Goal: Information Seeking & Learning: Learn about a topic

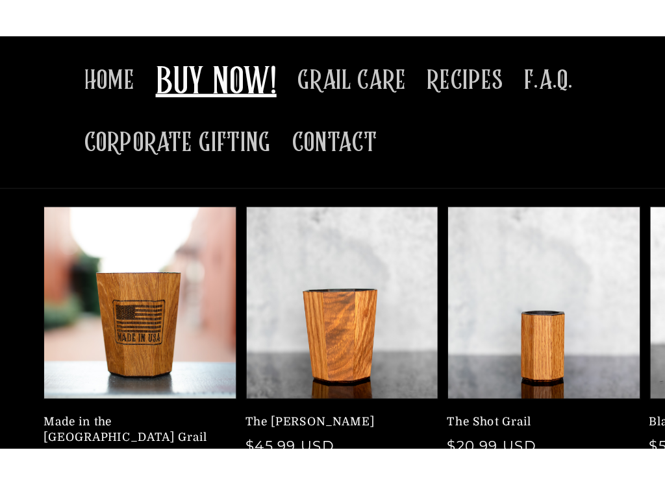
scroll to position [67, 0]
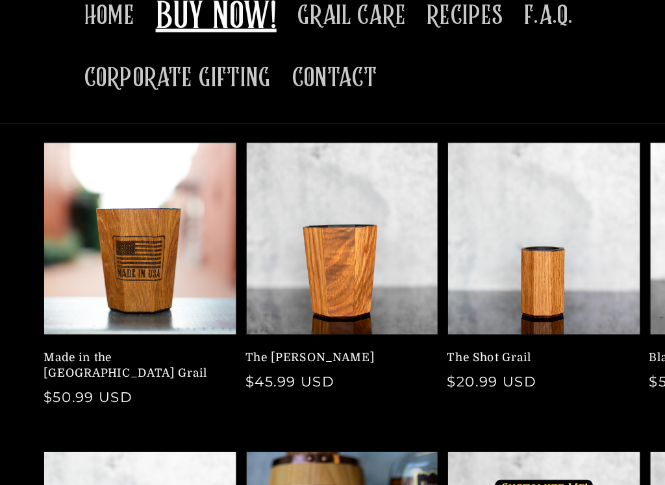
click at [267, 284] on link "The [PERSON_NAME]" at bounding box center [253, 290] width 138 height 12
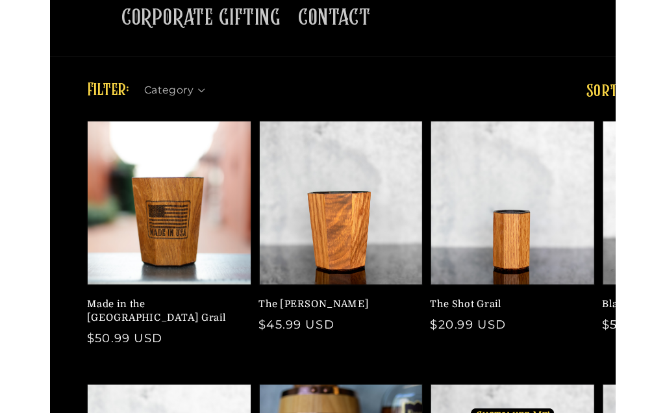
scroll to position [10, 0]
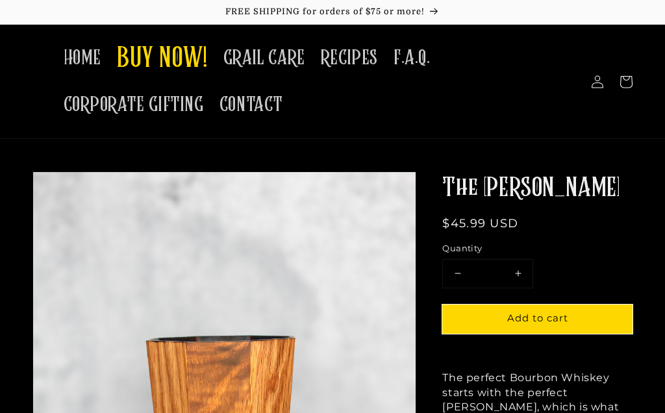
click at [278, 60] on span "GRAIL CARE" at bounding box center [264, 57] width 82 height 25
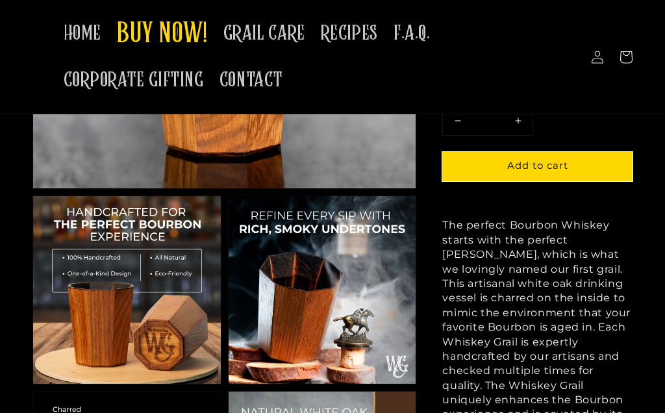
scroll to position [219, 0]
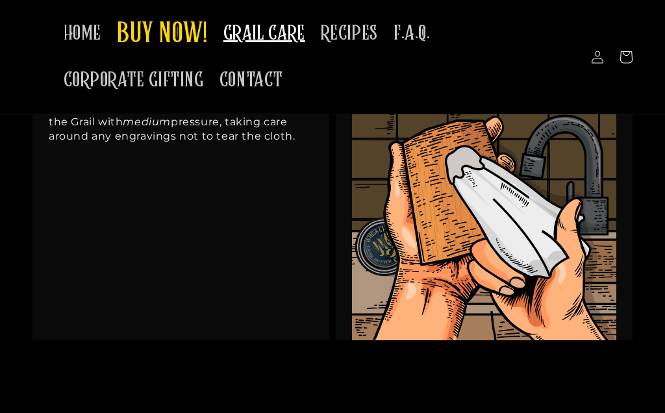
scroll to position [1500, 0]
